Goal: Information Seeking & Learning: Learn about a topic

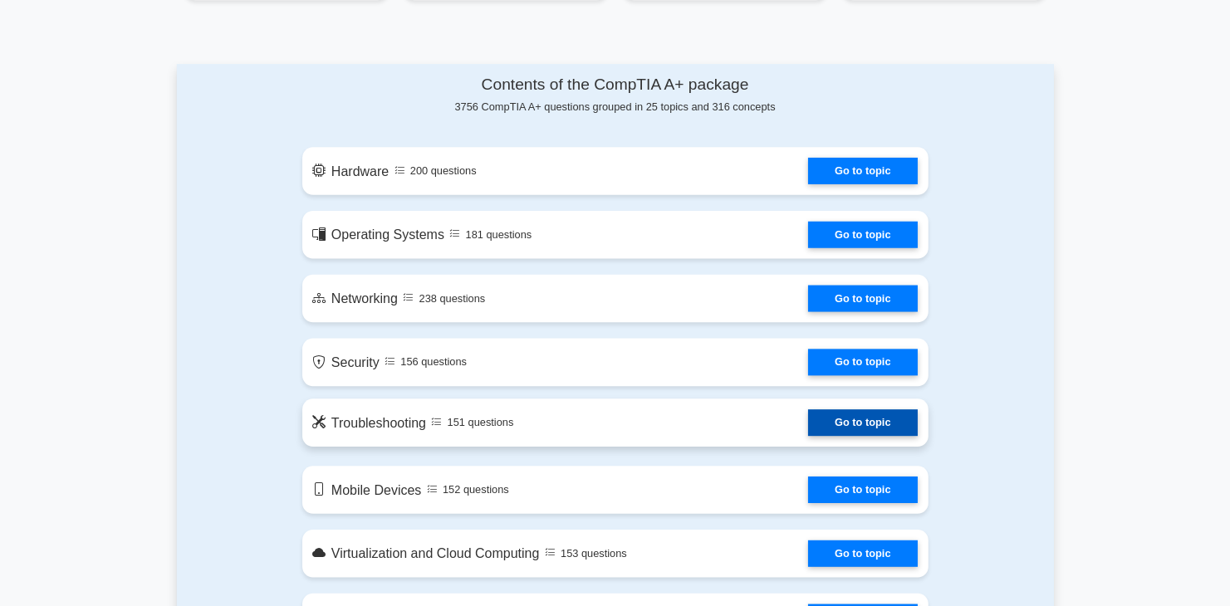
scroll to position [996, 0]
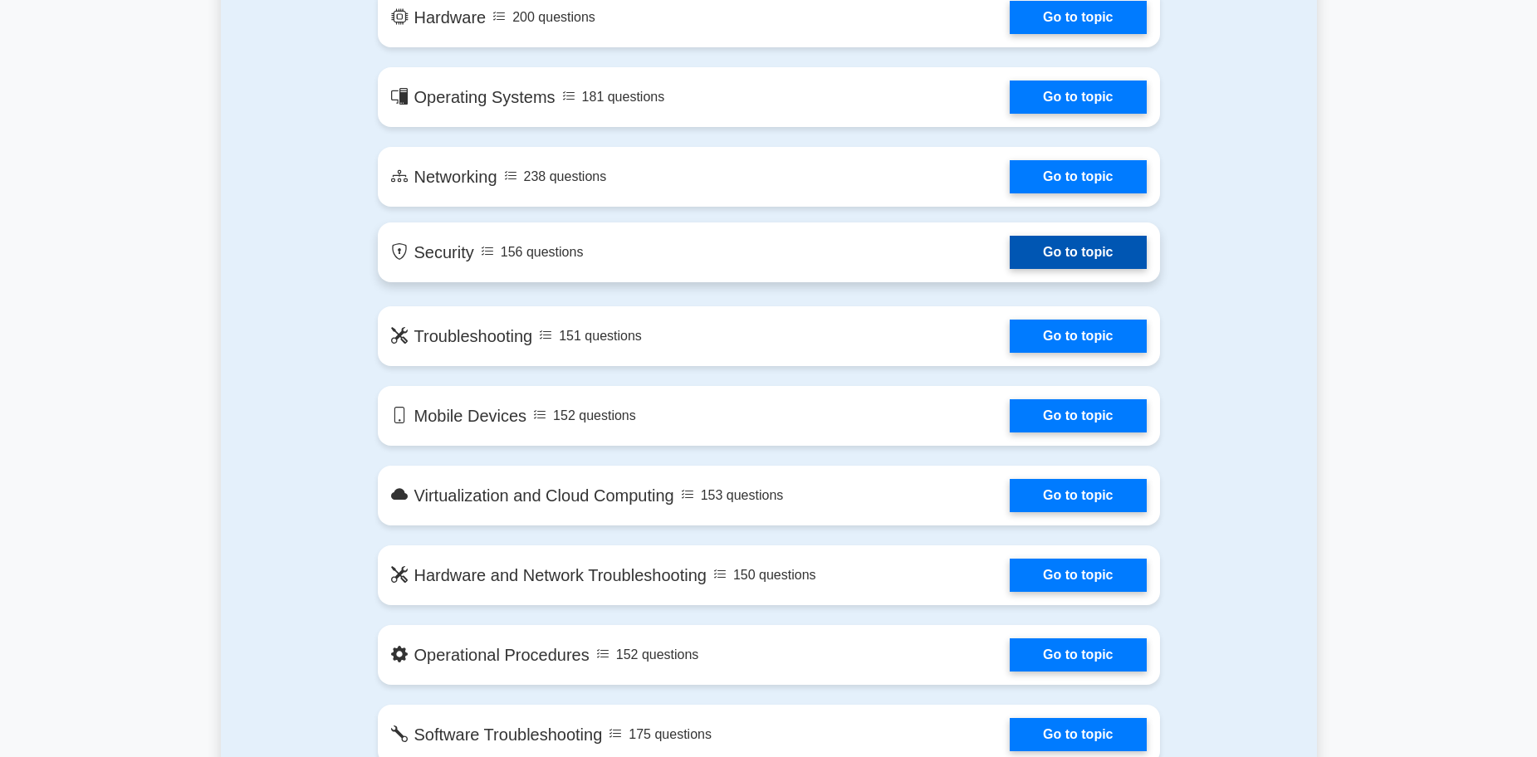
click at [1010, 254] on link "Go to topic" at bounding box center [1078, 252] width 136 height 33
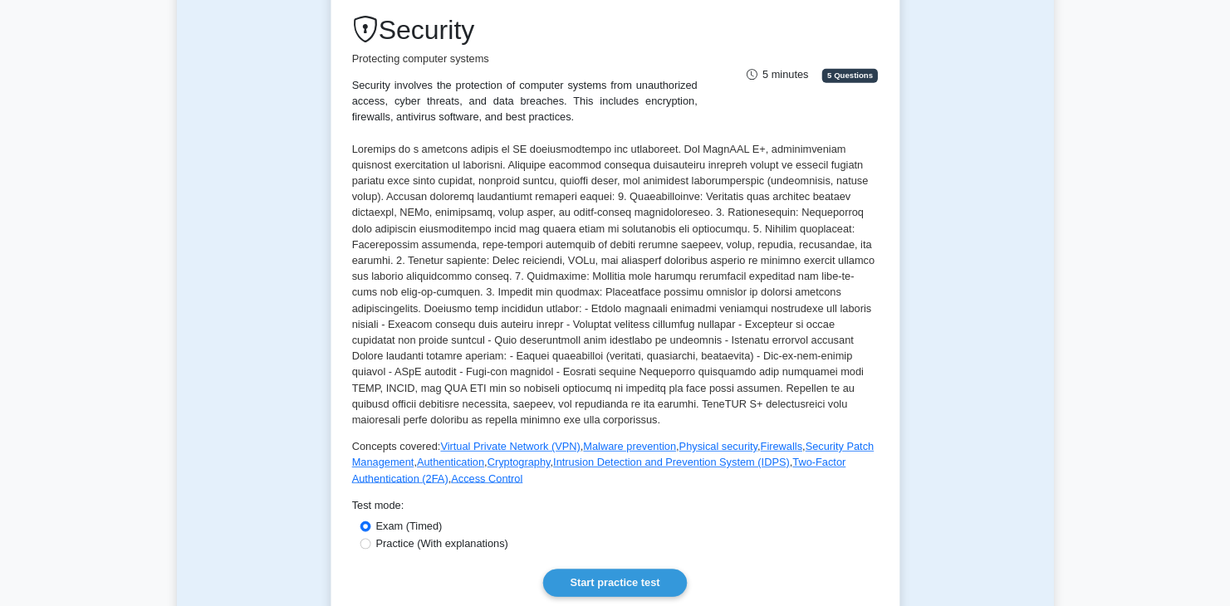
scroll to position [498, 0]
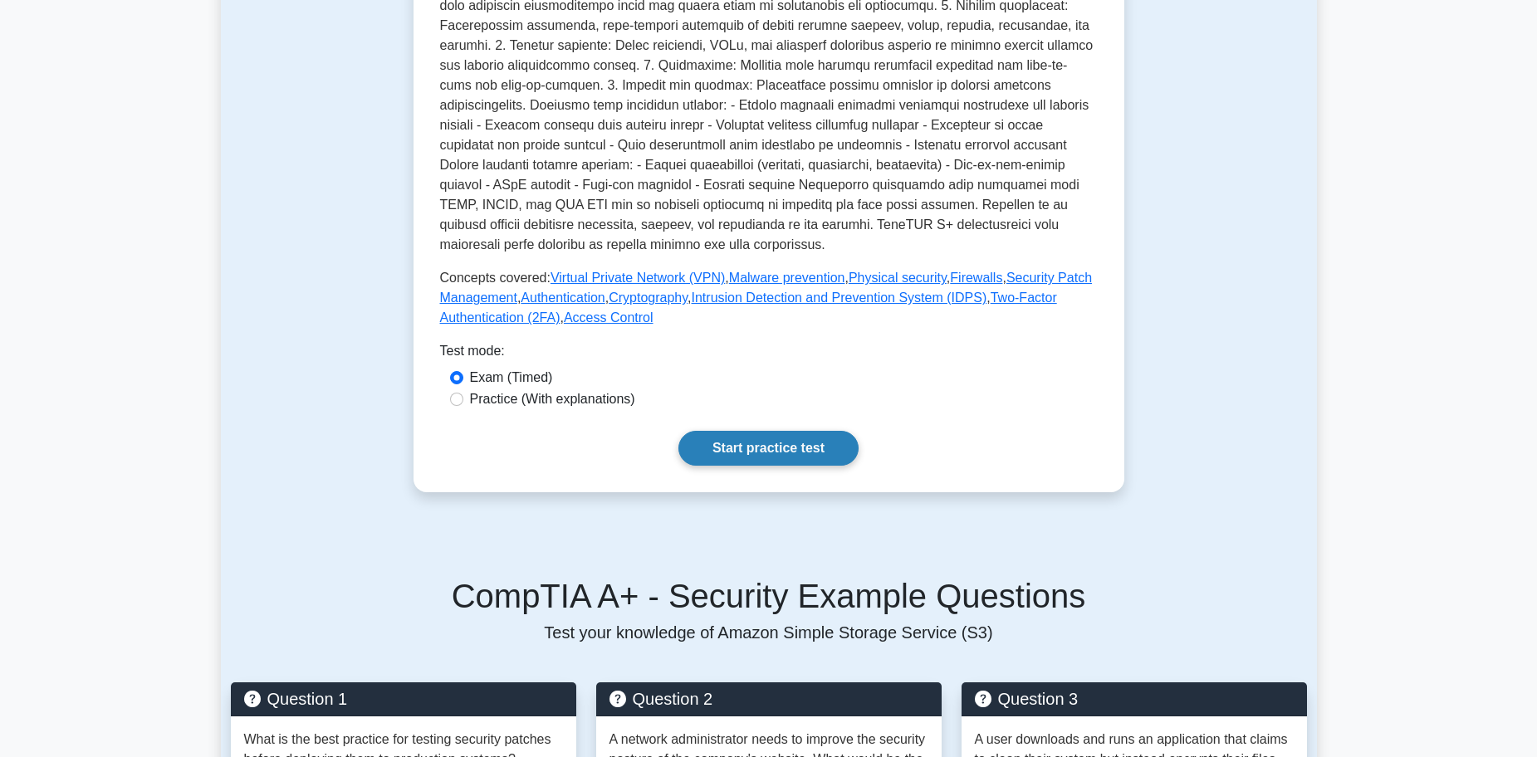
click at [790, 457] on link "Start practice test" at bounding box center [768, 448] width 180 height 35
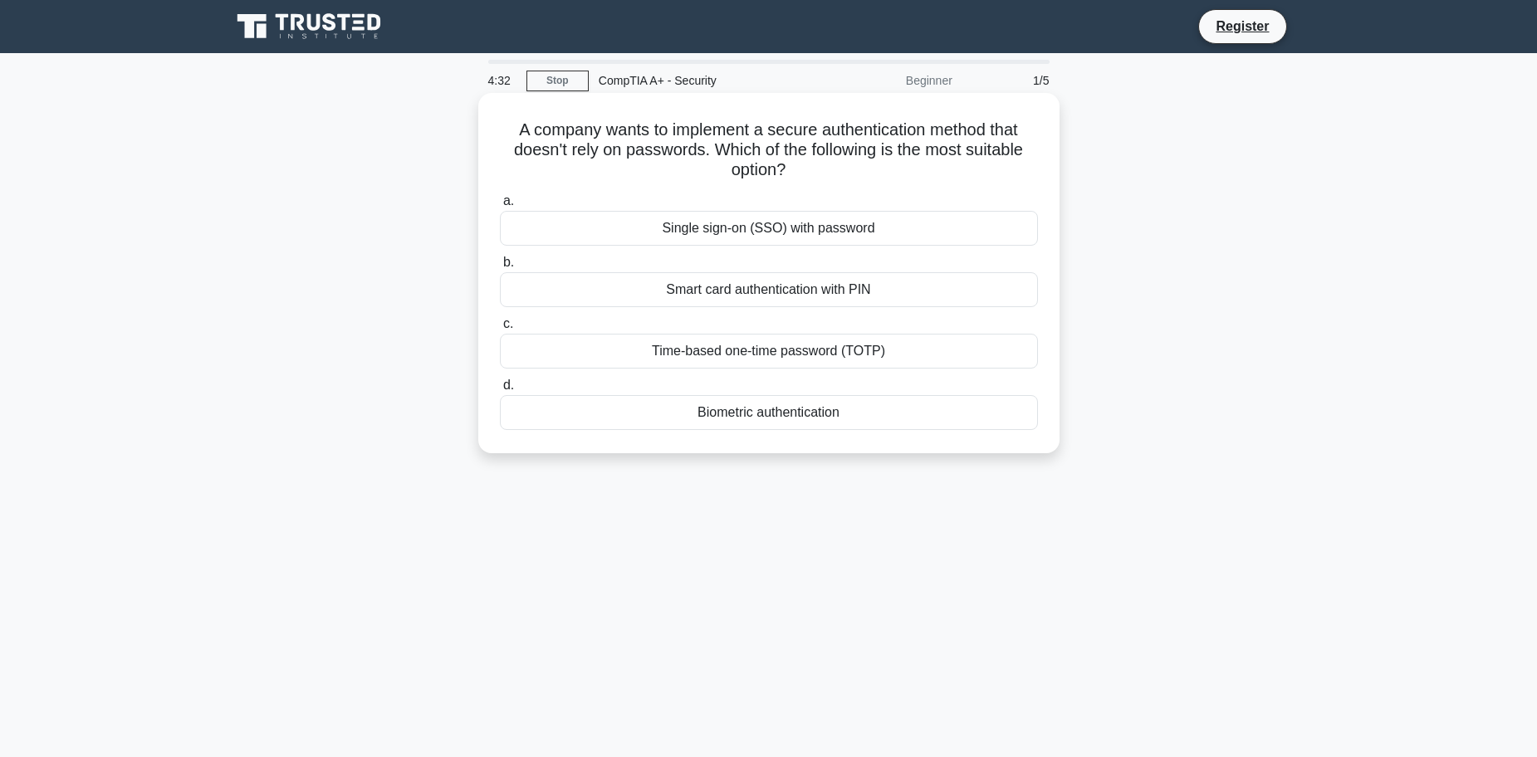
click at [760, 407] on div "Biometric authentication" at bounding box center [769, 412] width 538 height 35
click at [500, 391] on input "d. Biometric authentication" at bounding box center [500, 385] width 0 height 11
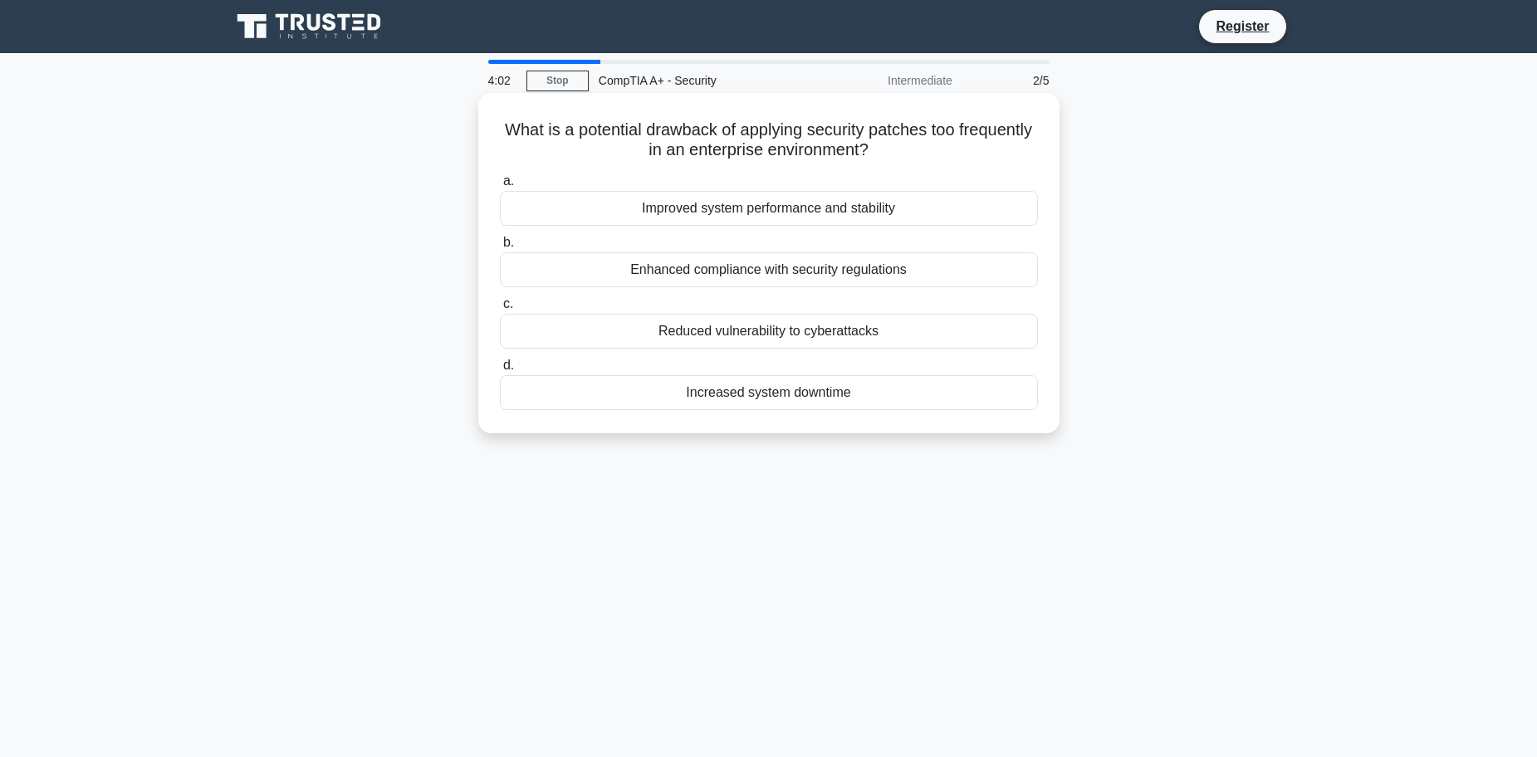
click at [720, 281] on div "Enhanced compliance with security regulations" at bounding box center [769, 269] width 538 height 35
click at [500, 248] on input "b. Enhanced compliance with security regulations" at bounding box center [500, 242] width 0 height 11
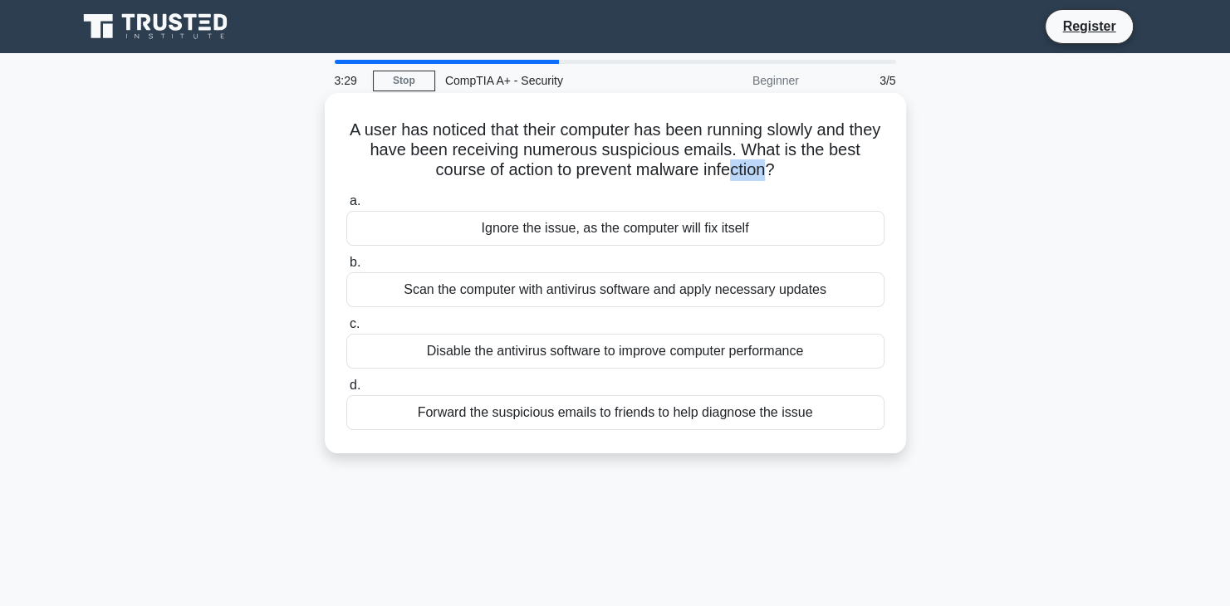
drag, startPoint x: 731, startPoint y: 173, endPoint x: 767, endPoint y: 169, distance: 36.8
click at [767, 169] on h5 "A user has noticed that their computer has been running slowly and they have be…" at bounding box center [615, 150] width 541 height 61
click at [807, 179] on h5 "A user has noticed that their computer has been running slowly and they have be…" at bounding box center [615, 150] width 541 height 61
click at [568, 423] on div "Forward the suspicious emails to friends to help diagnose the issue" at bounding box center [615, 412] width 538 height 35
click at [346, 391] on input "d. Forward the suspicious emails to friends to help diagnose the issue" at bounding box center [346, 385] width 0 height 11
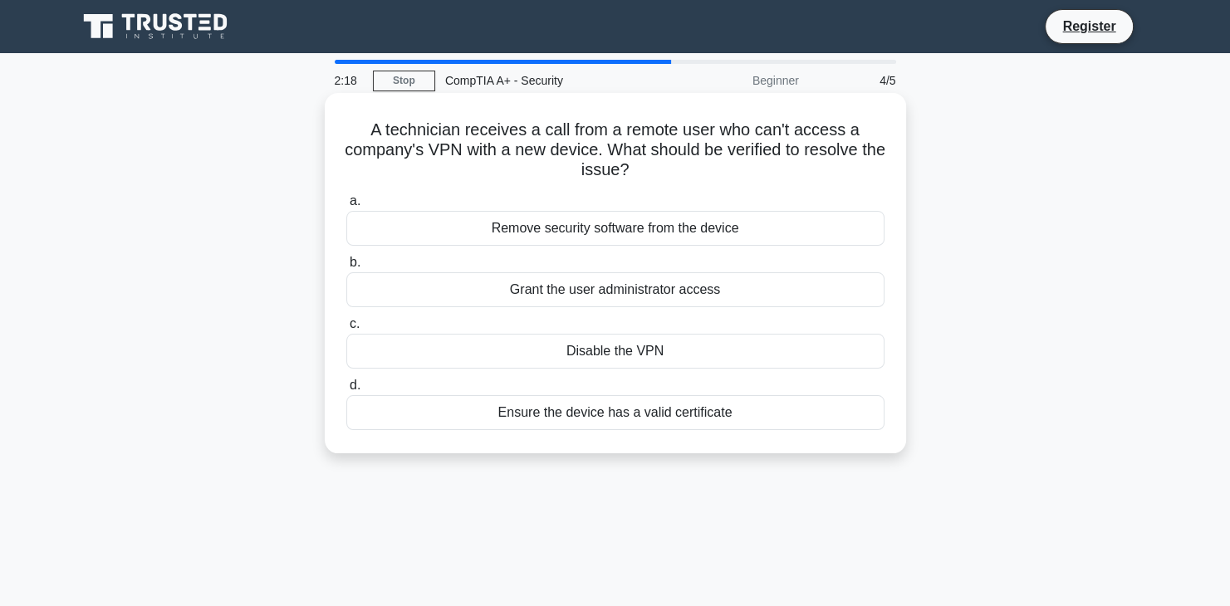
click at [588, 365] on div "Disable the VPN" at bounding box center [615, 351] width 538 height 35
click at [346, 330] on input "c. Disable the VPN" at bounding box center [346, 324] width 0 height 11
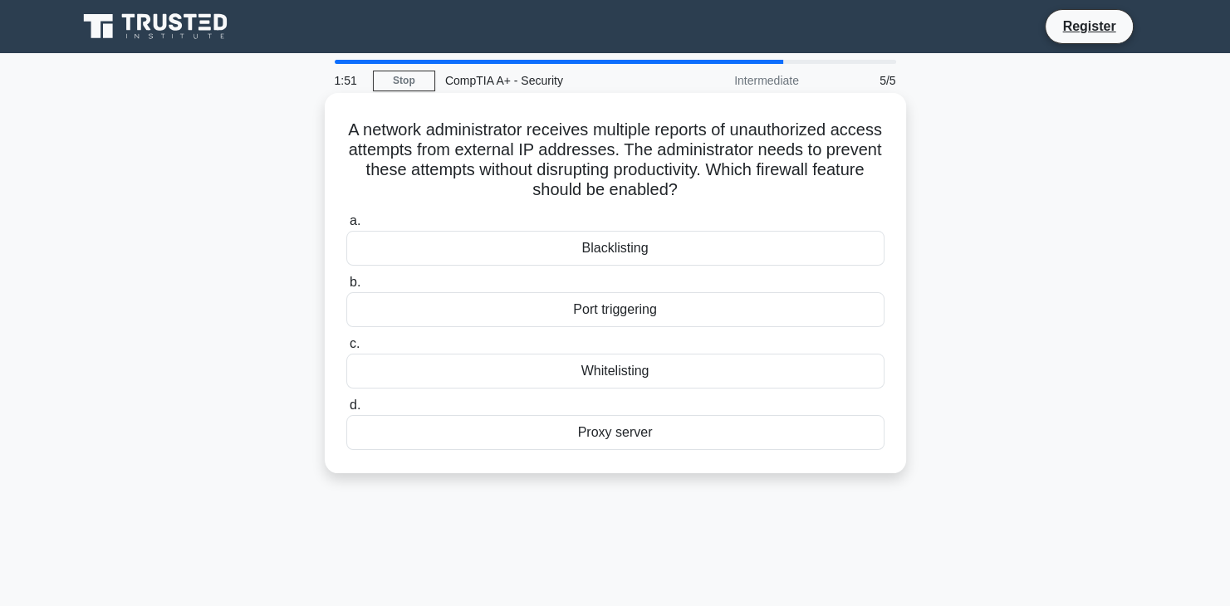
click at [665, 264] on div "Blacklisting" at bounding box center [615, 248] width 538 height 35
click at [346, 227] on input "a. Blacklisting" at bounding box center [346, 221] width 0 height 11
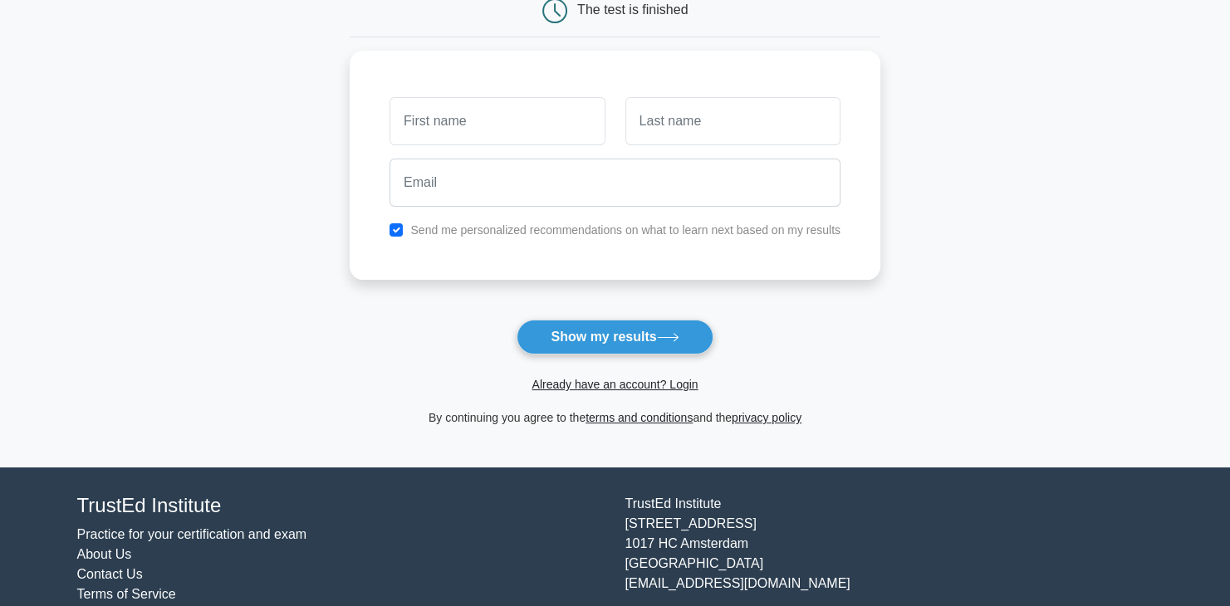
scroll to position [228, 0]
